Goal: Task Accomplishment & Management: Complete application form

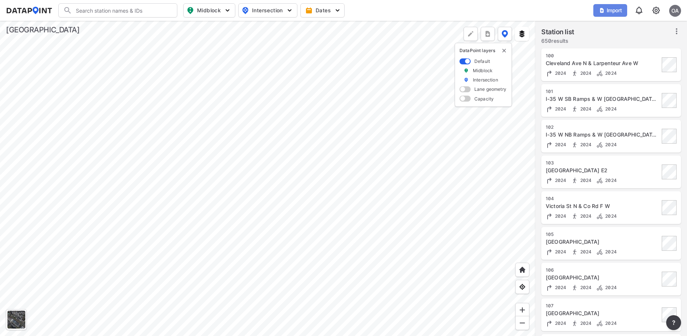
click at [621, 13] on span "Import" at bounding box center [609, 10] width 25 height 7
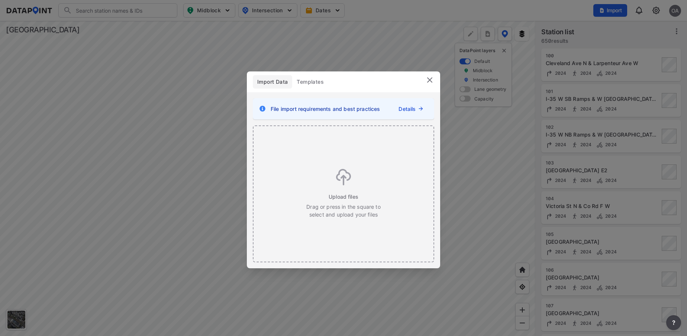
click at [619, 41] on div "Import Data Templates File import requirements and best practices Details Uploa…" at bounding box center [343, 168] width 687 height 336
click at [428, 79] on img at bounding box center [429, 79] width 9 height 9
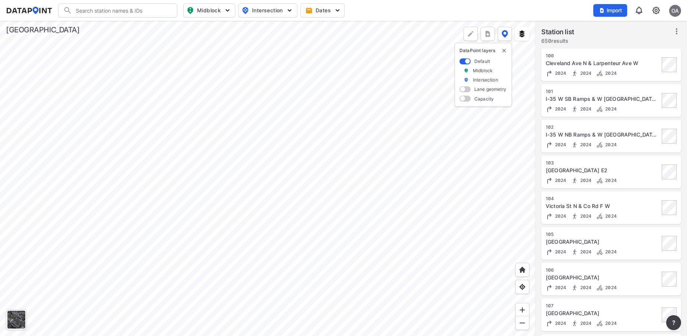
click at [673, 15] on div "OA" at bounding box center [675, 11] width 12 height 12
click at [651, 10] on div "Import OA" at bounding box center [637, 10] width 88 height 17
click at [660, 9] on img at bounding box center [655, 10] width 9 height 9
click at [632, 53] on link "Station management" at bounding box center [624, 55] width 64 height 7
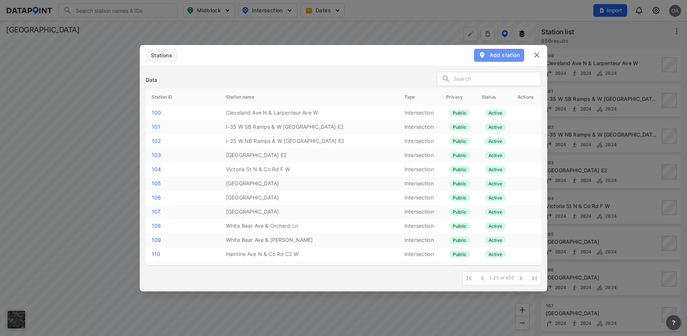
click at [505, 56] on span "Add station" at bounding box center [498, 54] width 41 height 7
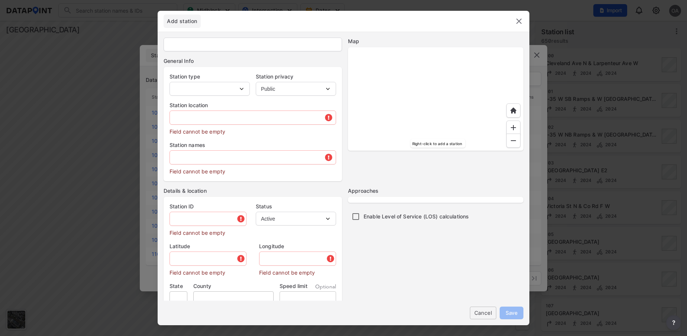
type input "112"
select select "1"
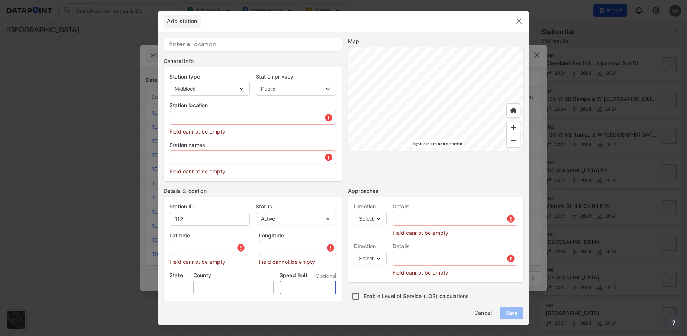
click at [297, 284] on input "tel" at bounding box center [307, 287] width 56 height 14
type input "4"
click at [522, 24] on img at bounding box center [518, 21] width 9 height 9
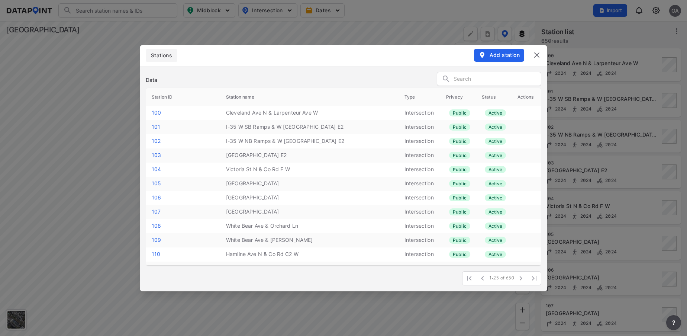
click at [539, 57] on img at bounding box center [536, 55] width 9 height 9
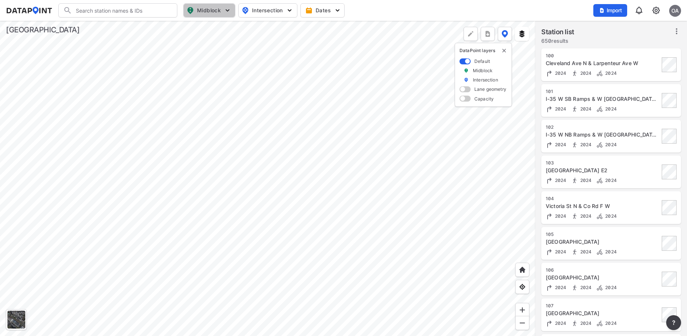
click at [218, 3] on button "Midblock" at bounding box center [209, 10] width 52 height 14
click at [167, 55] on input "Vehicle speed" at bounding box center [166, 54] width 7 height 7
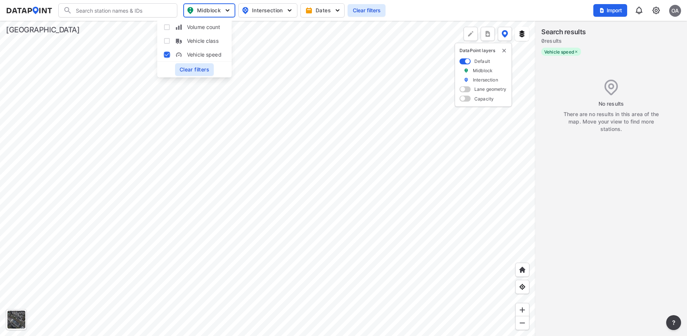
click at [168, 55] on input "Vehicle speed" at bounding box center [166, 54] width 7 height 7
checkbox input "false"
